Goal: Find specific page/section: Find specific page/section

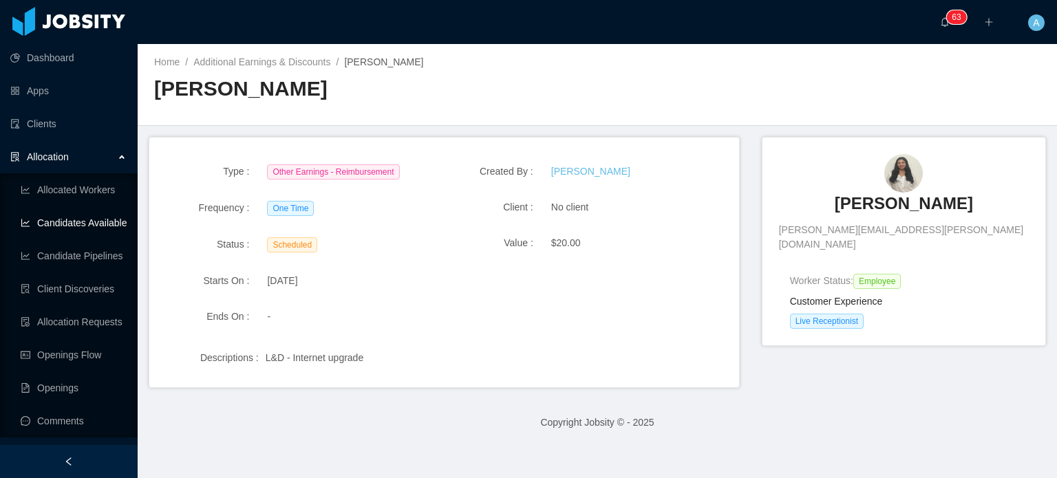
scroll to position [69, 0]
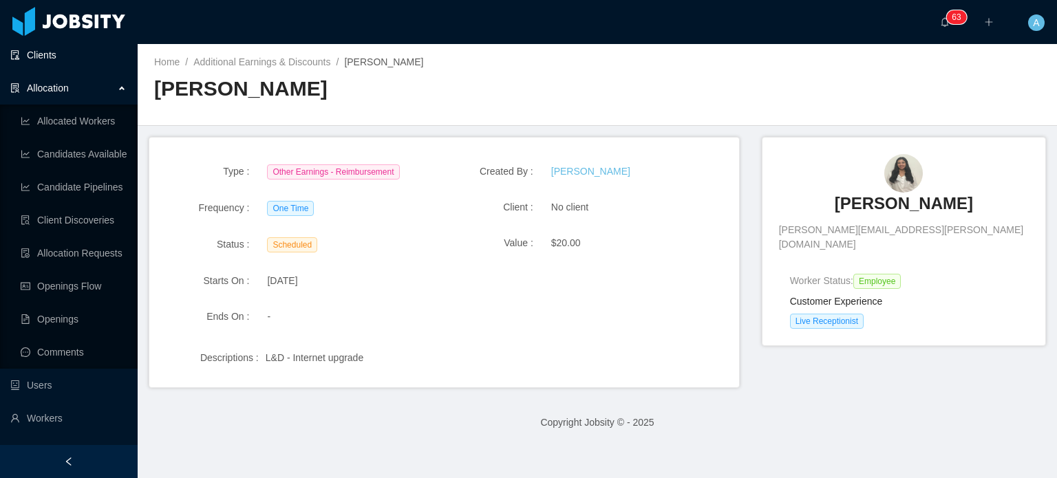
click at [54, 60] on link "Clients" at bounding box center [68, 55] width 116 height 28
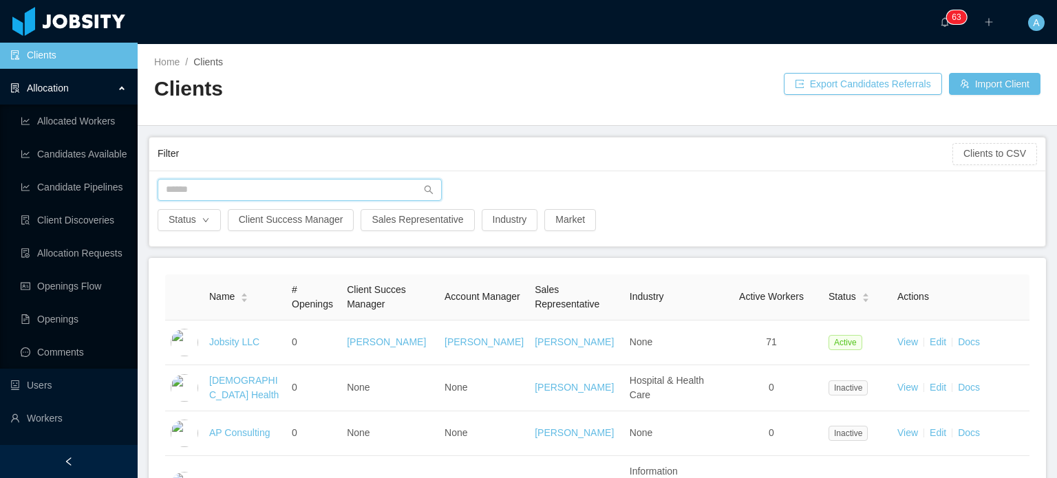
click at [235, 179] on input "text" at bounding box center [300, 190] width 284 height 22
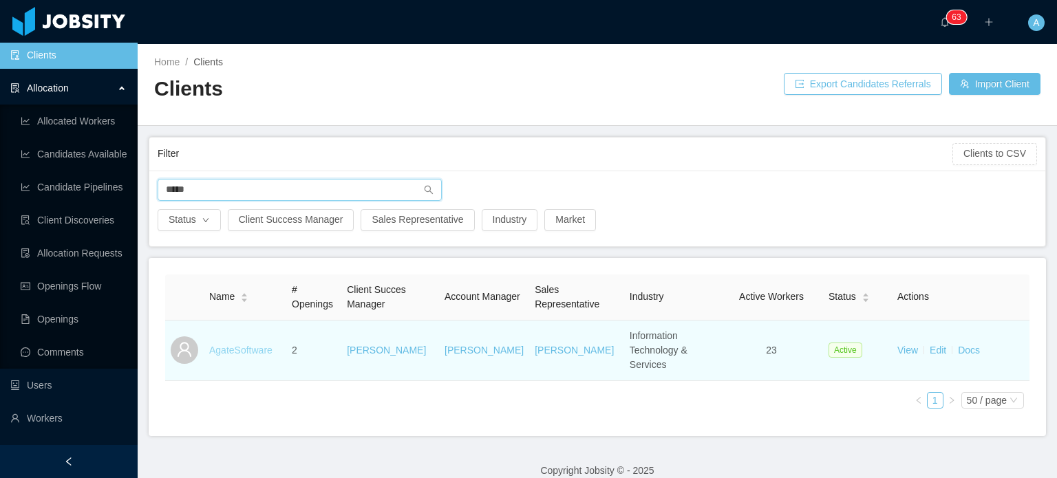
type input "*****"
click at [229, 345] on link "AgateSoftware" at bounding box center [240, 350] width 63 height 11
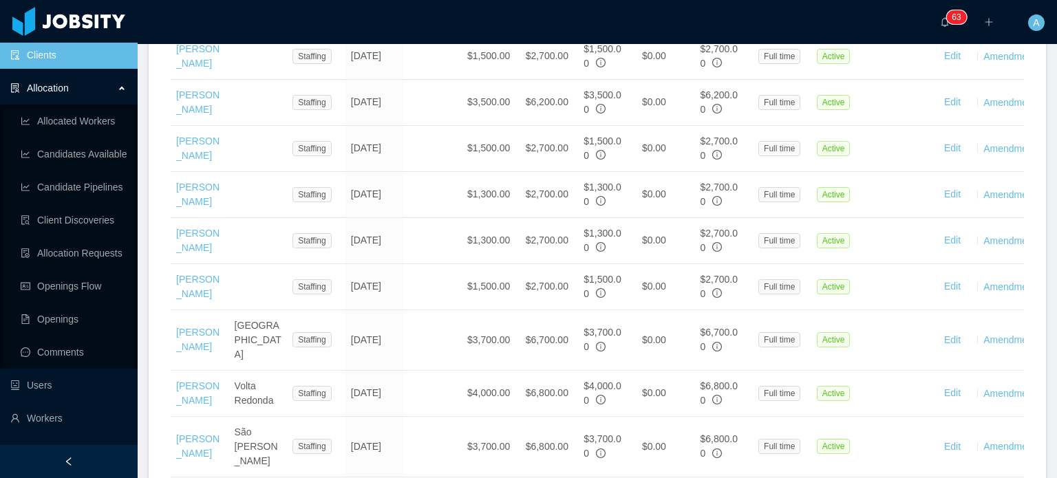
scroll to position [1323, 0]
